Goal: Information Seeking & Learning: Learn about a topic

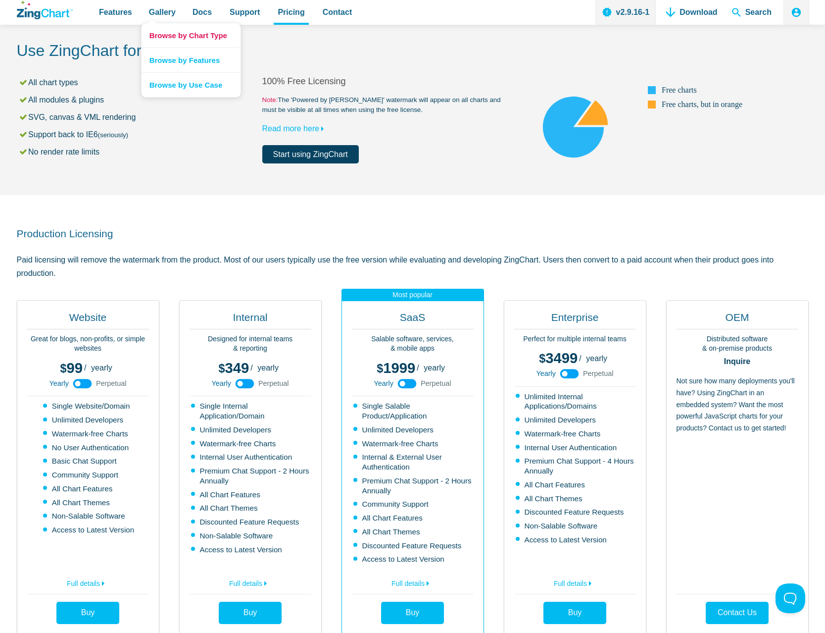
click at [173, 35] on link "Browse by Chart Type" at bounding box center [191, 35] width 99 height 24
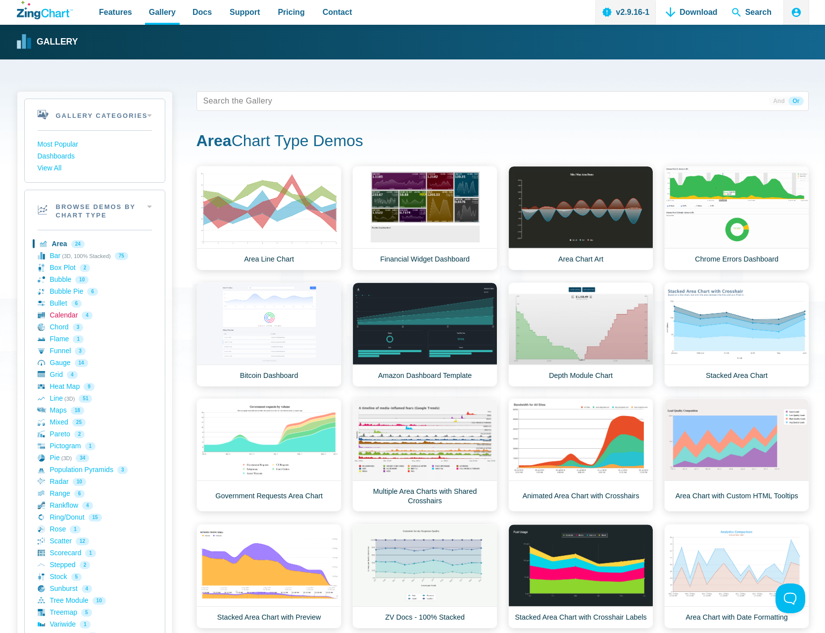
click at [67, 318] on link "Calendar 4" at bounding box center [95, 315] width 114 height 12
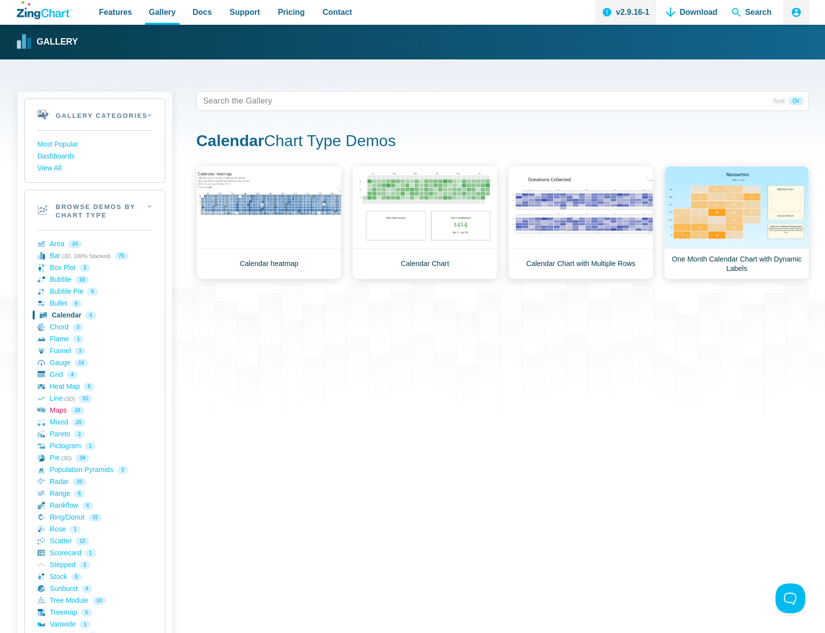
click at [69, 411] on link "Maps 18" at bounding box center [95, 411] width 114 height 12
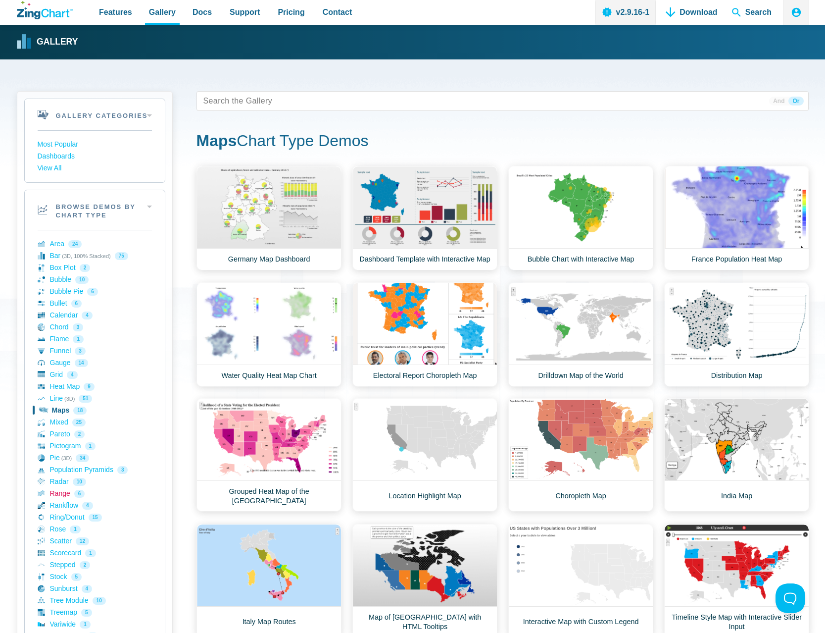
click at [88, 489] on link "Range 6" at bounding box center [95, 494] width 114 height 12
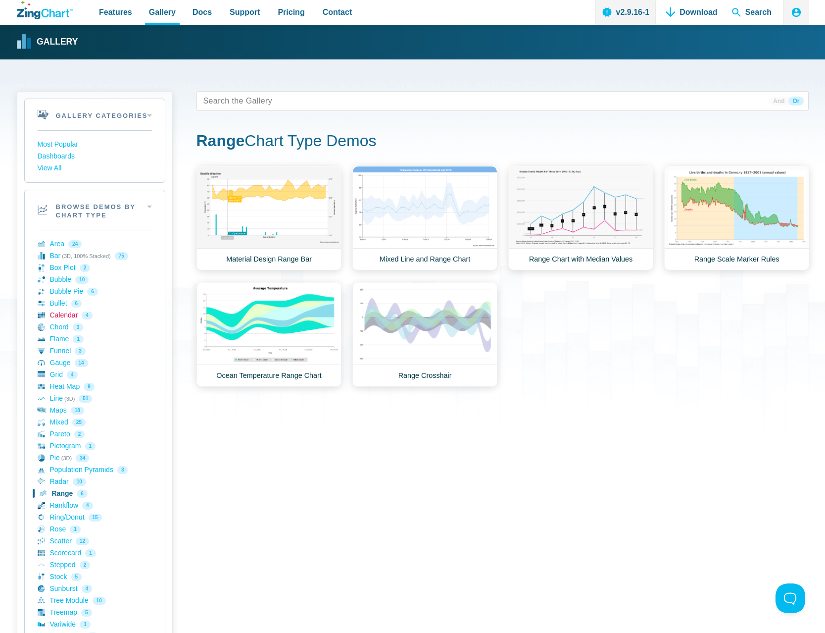
click at [65, 316] on link "Calendar 4" at bounding box center [95, 315] width 114 height 12
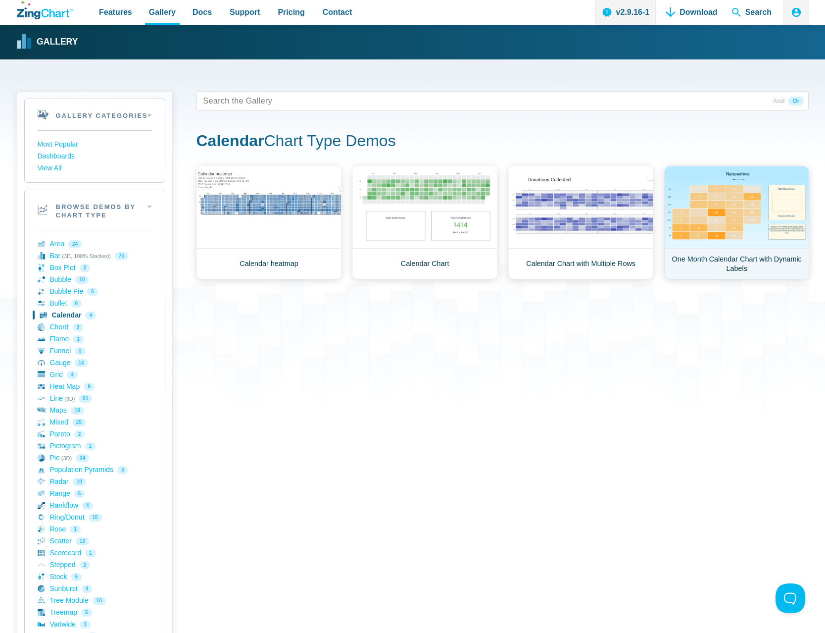
click at [700, 211] on link "One Month Calendar Chart with Dynamic Labels" at bounding box center [737, 222] width 145 height 113
